Goal: Task Accomplishment & Management: Manage account settings

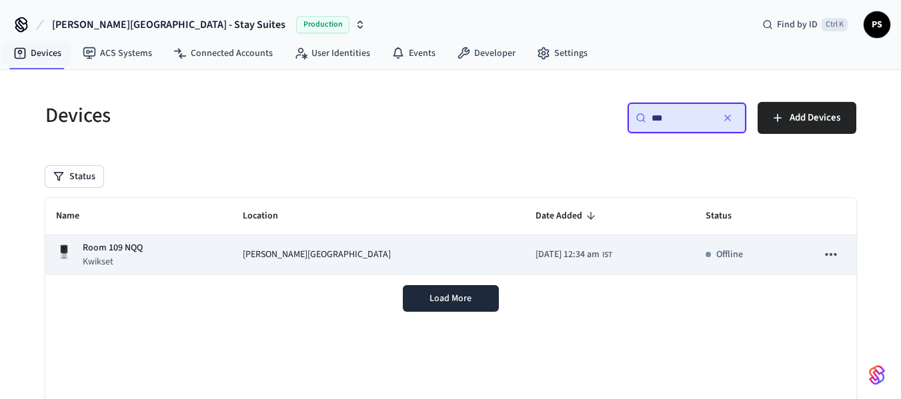
type input "***"
click at [327, 249] on span "[PERSON_NAME][GEOGRAPHIC_DATA]" at bounding box center [317, 255] width 148 height 14
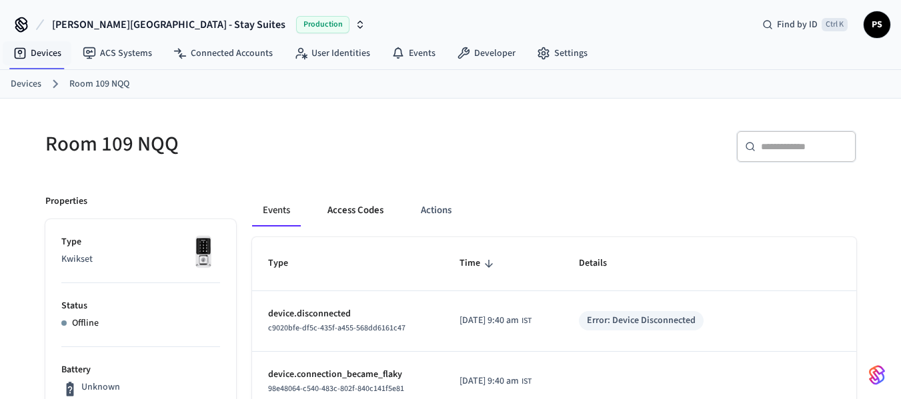
click at [363, 213] on button "Access Codes" at bounding box center [355, 211] width 77 height 32
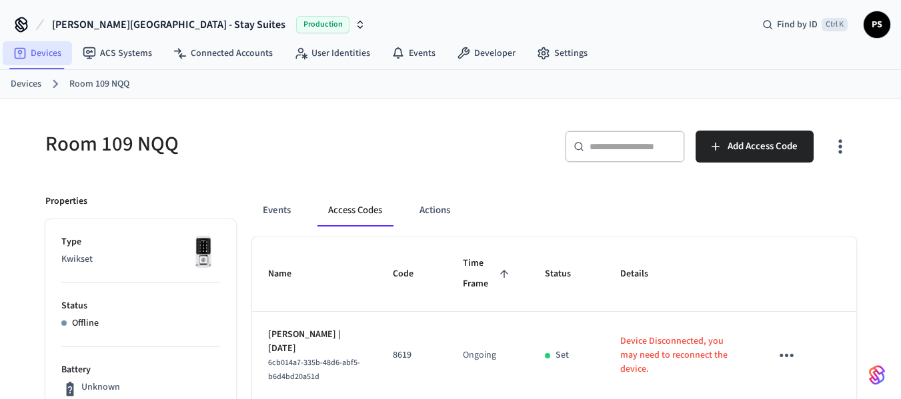
click at [29, 50] on link "Devices" at bounding box center [37, 53] width 69 height 24
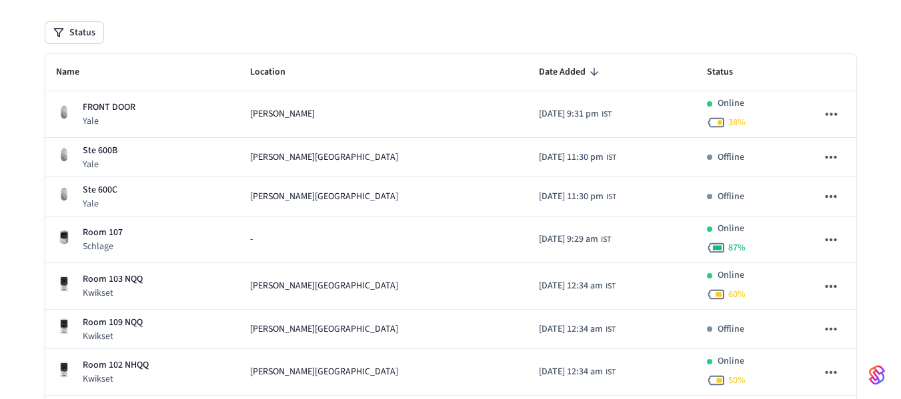
scroll to position [133, 0]
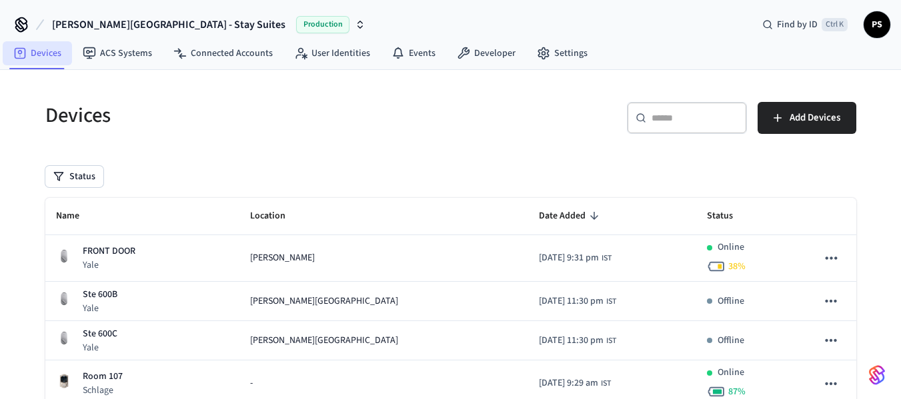
click at [17, 51] on icon at bounding box center [19, 53] width 13 height 13
click at [41, 52] on link "Devices" at bounding box center [37, 53] width 69 height 24
click at [667, 123] on input "text" at bounding box center [694, 117] width 87 height 13
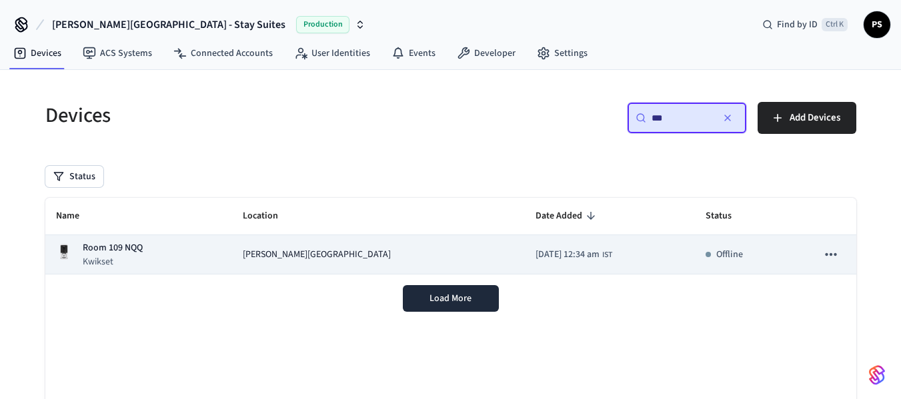
type input "***"
click at [369, 264] on td "[PERSON_NAME][GEOGRAPHIC_DATA]" at bounding box center [378, 254] width 293 height 39
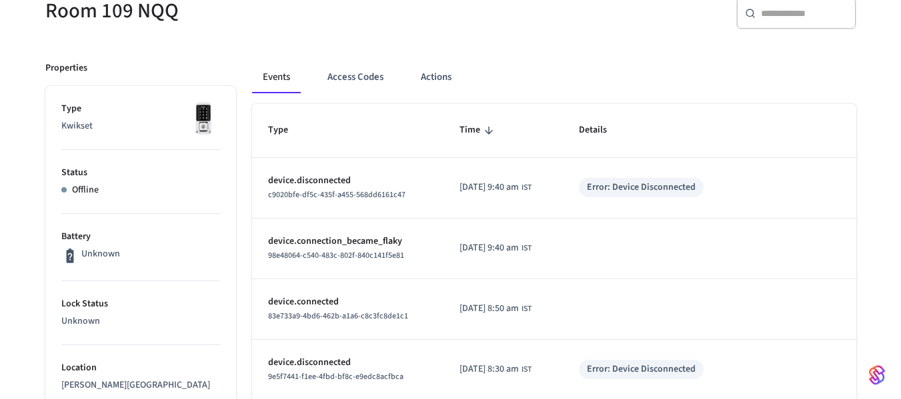
scroll to position [67, 0]
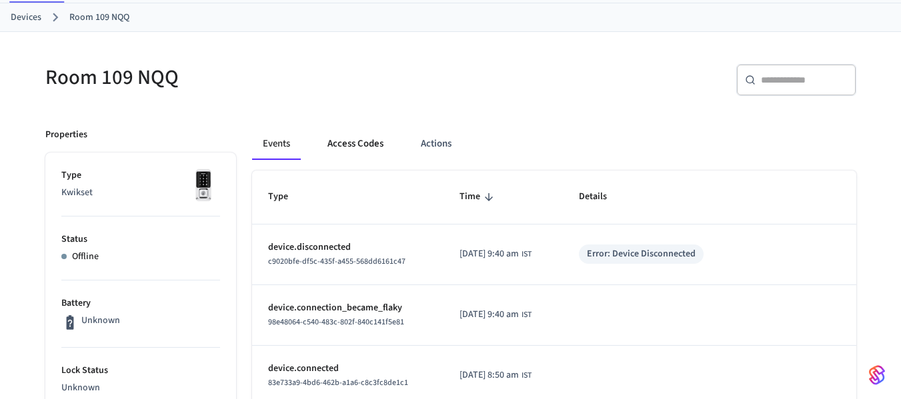
click at [377, 139] on button "Access Codes" at bounding box center [355, 144] width 77 height 32
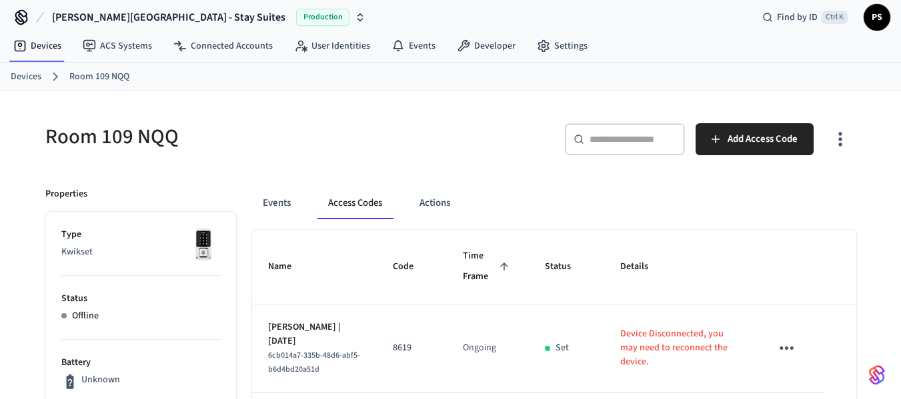
scroll to position [0, 0]
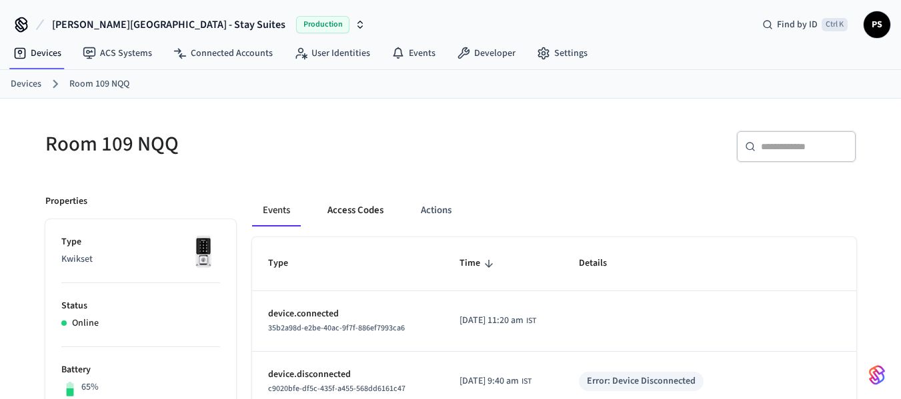
click at [367, 216] on button "Access Codes" at bounding box center [355, 211] width 77 height 32
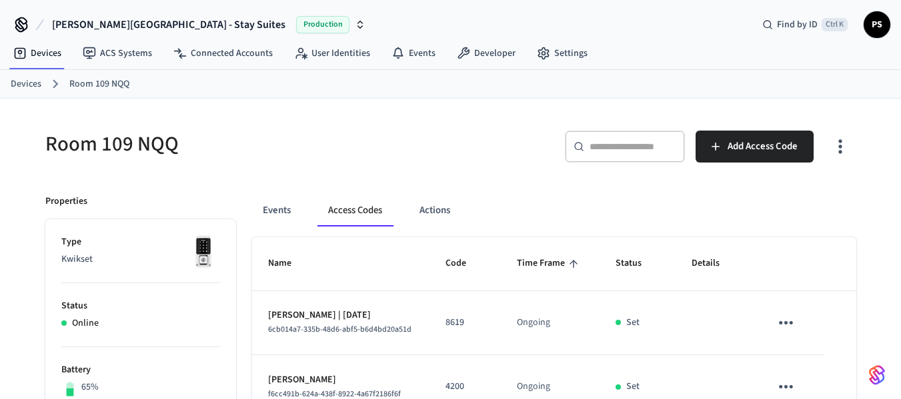
click at [21, 81] on link "Devices" at bounding box center [26, 84] width 31 height 14
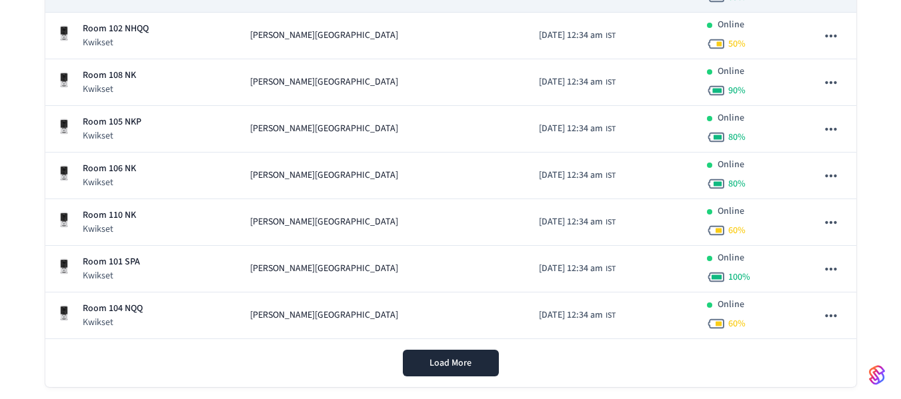
scroll to position [511, 0]
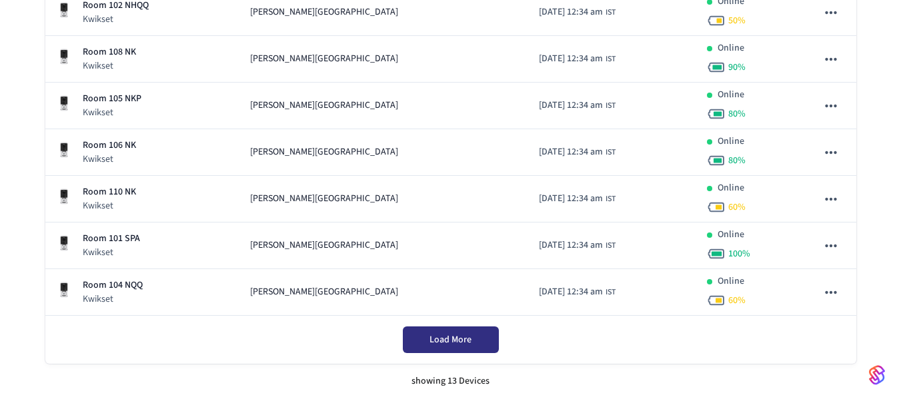
click at [445, 341] on span "Load More" at bounding box center [450, 339] width 42 height 13
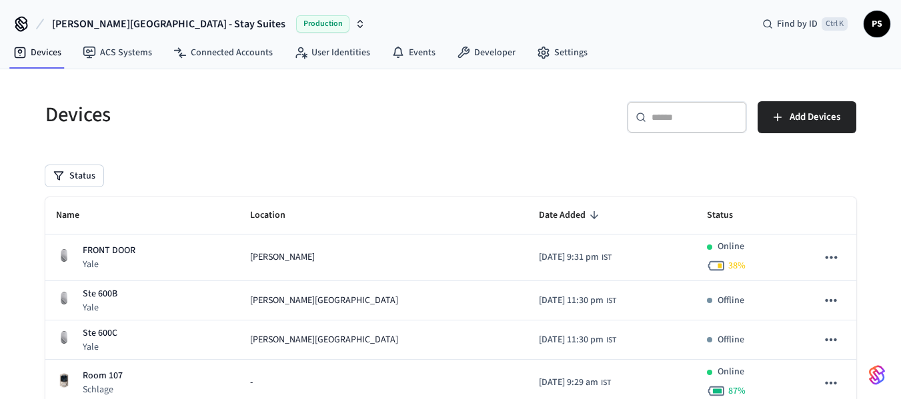
scroll to position [0, 0]
